Goal: Obtain resource: Download file/media

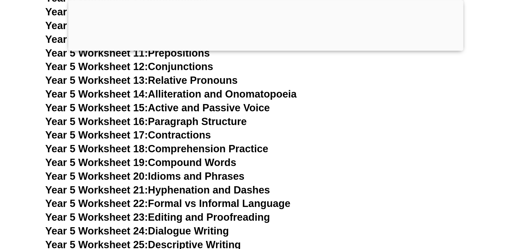
scroll to position [2717, 0]
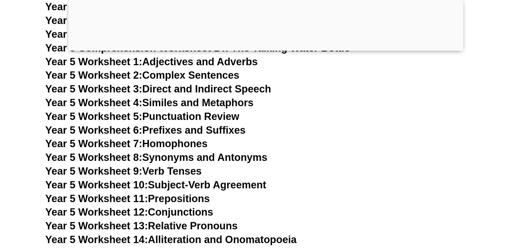
click at [308, 94] on h3 "Year 5 Worksheet 7: Homophones" at bounding box center [255, 98] width 301 height 9
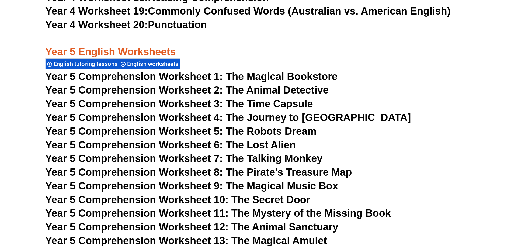
scroll to position [2498, 0]
click at [252, 168] on span "Year 5 Comprehension Worksheet 5: The Robots Dream" at bounding box center [198, 168] width 186 height 8
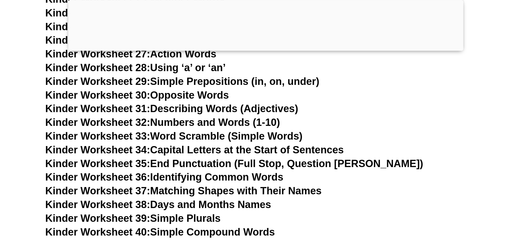
scroll to position [0, 0]
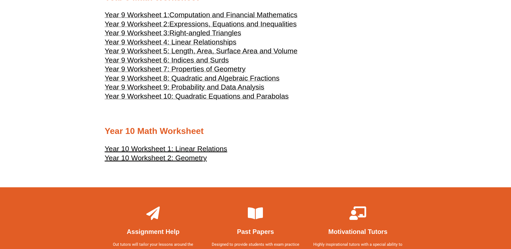
scroll to position [827, 0]
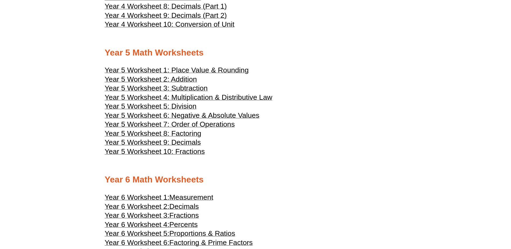
click at [213, 123] on span "Year 5 Worksheet 7: Order of Operations" at bounding box center [170, 124] width 130 height 8
